Goal: Complete application form

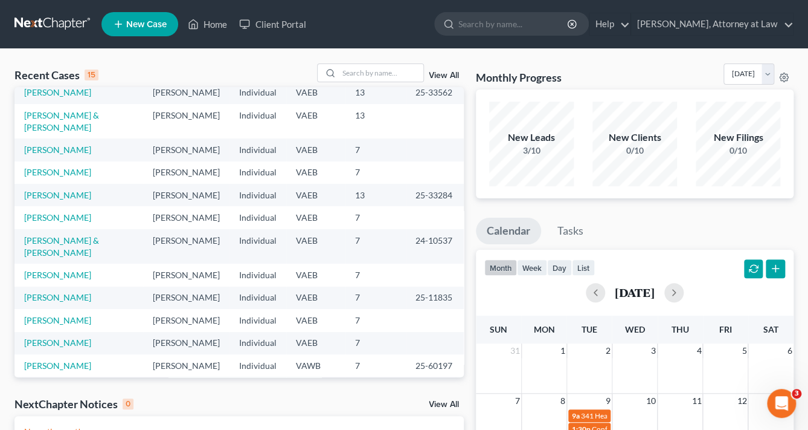
scroll to position [60, 0]
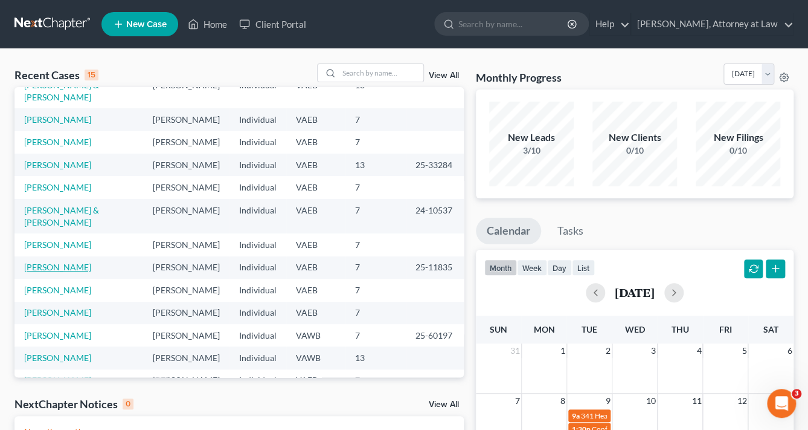
click at [57, 272] on link "[PERSON_NAME]" at bounding box center [57, 267] width 67 height 10
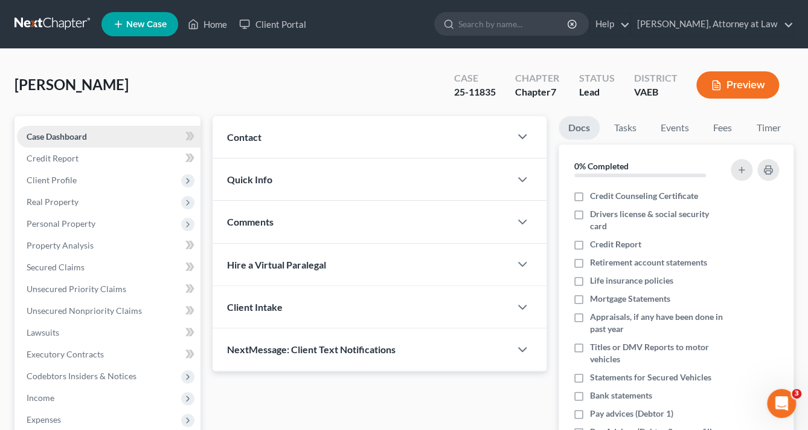
click at [118, 139] on link "Case Dashboard" at bounding box center [109, 137] width 184 height 22
click at [269, 135] on div "Contact" at bounding box center [362, 137] width 298 height 42
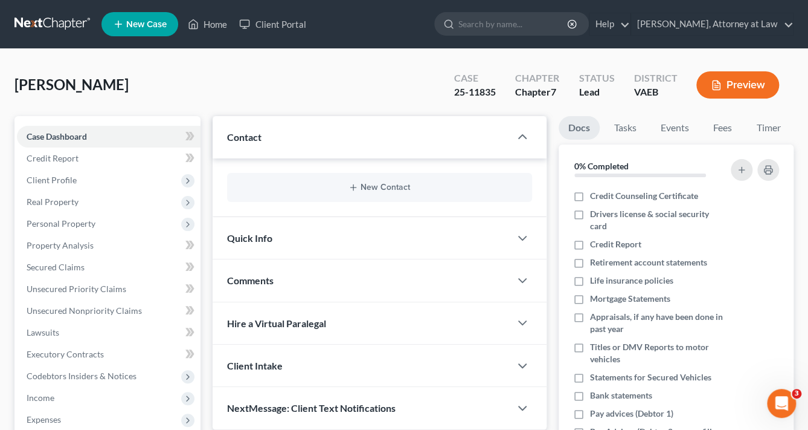
click at [239, 137] on span "Contact" at bounding box center [244, 136] width 34 height 11
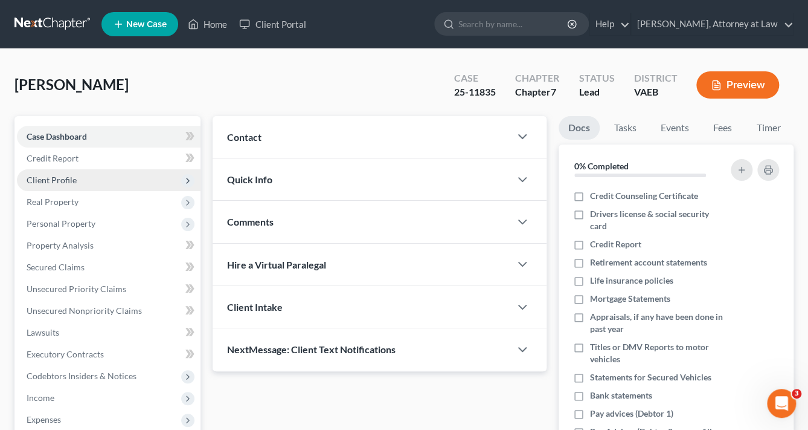
click at [63, 180] on span "Client Profile" at bounding box center [52, 180] width 50 height 10
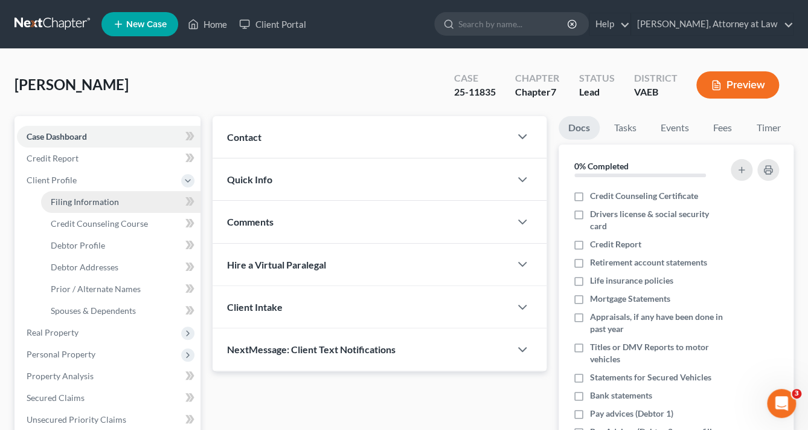
click at [71, 199] on span "Filing Information" at bounding box center [85, 201] width 68 height 10
select select "1"
select select "0"
select select "83"
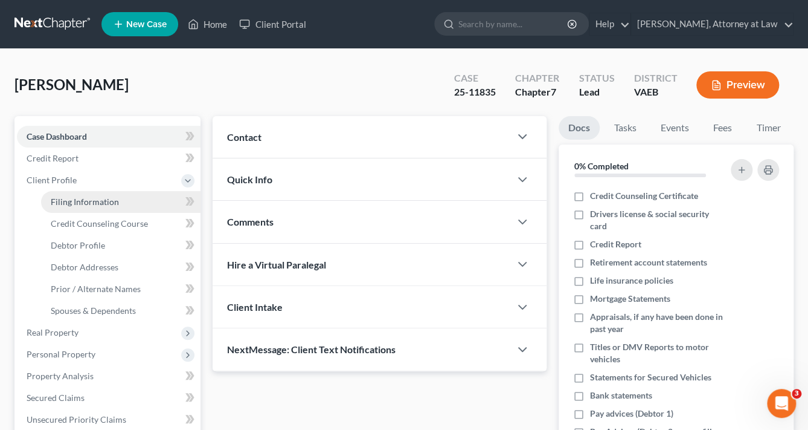
select select "0"
select select "48"
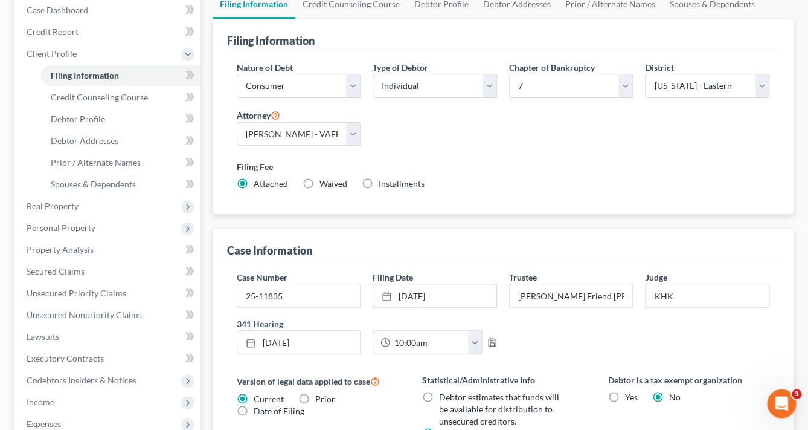
scroll to position [130, 0]
